Goal: Task Accomplishment & Management: Use online tool/utility

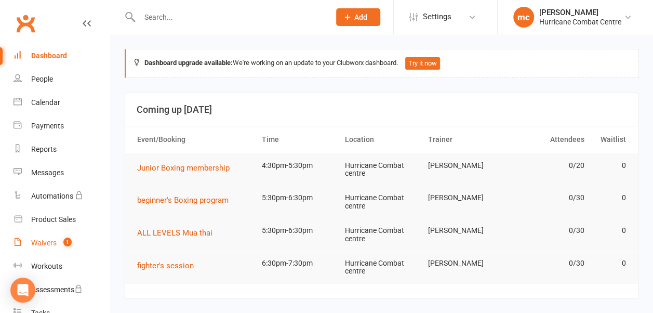
click at [41, 243] on div "Waivers" at bounding box center [43, 243] width 25 height 8
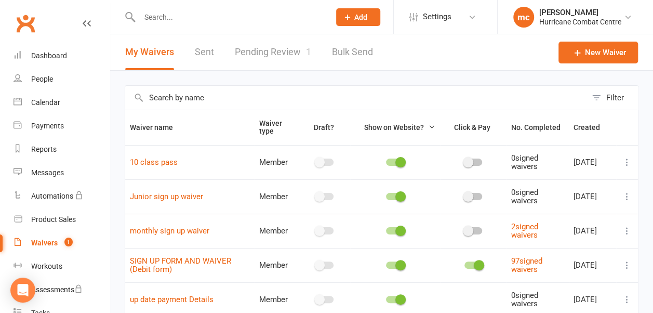
click at [274, 49] on link "Pending Review 1" at bounding box center [273, 52] width 76 height 36
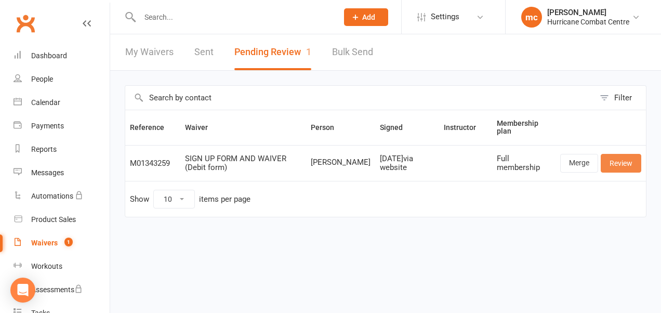
click at [627, 165] on link "Review" at bounding box center [621, 163] width 41 height 19
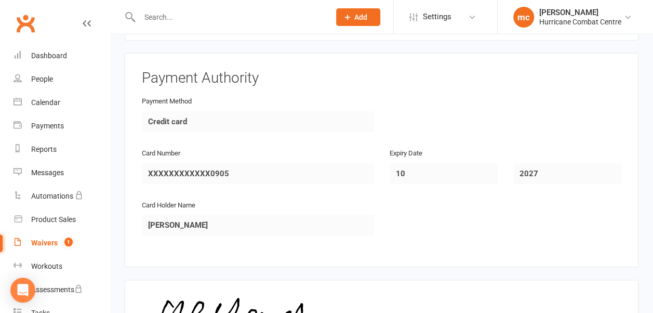
scroll to position [2058, 0]
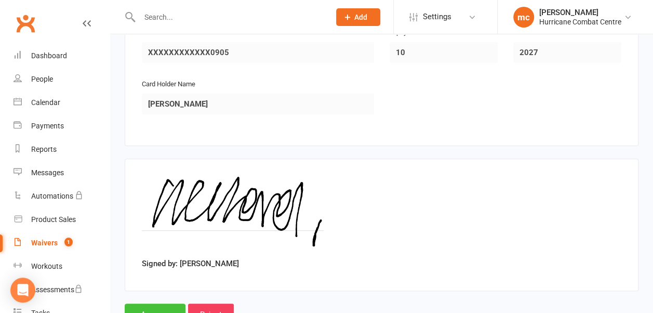
click at [159, 304] on input "Approve" at bounding box center [155, 315] width 61 height 22
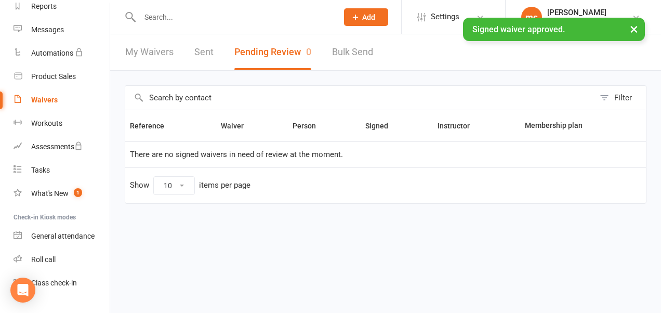
scroll to position [163, 0]
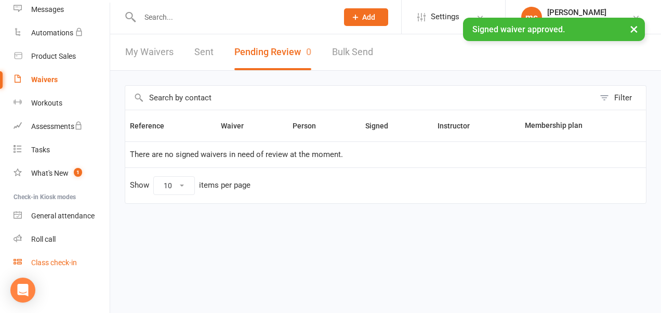
click at [47, 265] on div "Class check-in" at bounding box center [54, 262] width 46 height 8
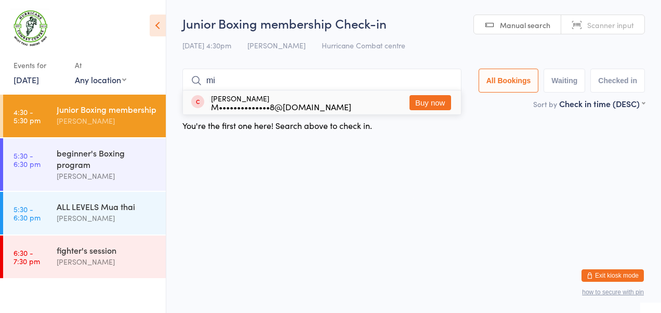
type input "m"
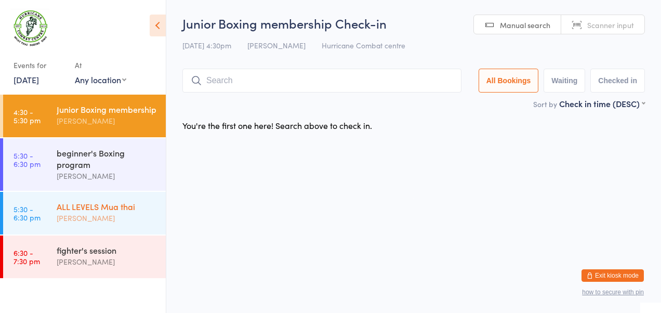
click at [107, 214] on div "[PERSON_NAME]" at bounding box center [107, 218] width 100 height 12
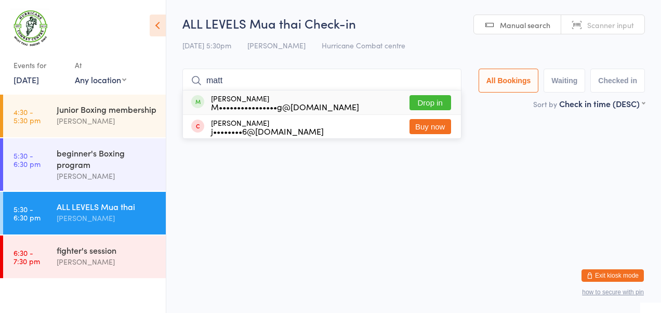
type input "matt"
click at [426, 107] on button "Drop in" at bounding box center [431, 102] width 42 height 15
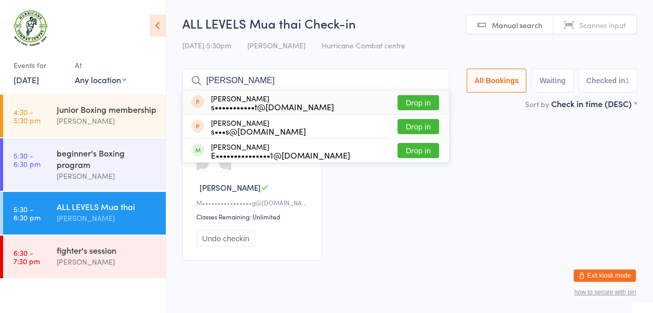
type input "[PERSON_NAME]"
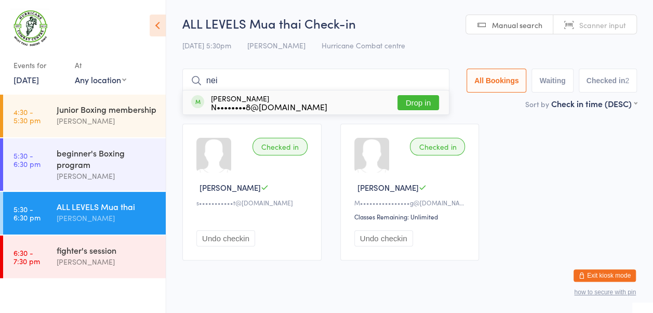
type input "nei"
click at [406, 108] on button "Drop in" at bounding box center [419, 102] width 42 height 15
